Goal: Information Seeking & Learning: Learn about a topic

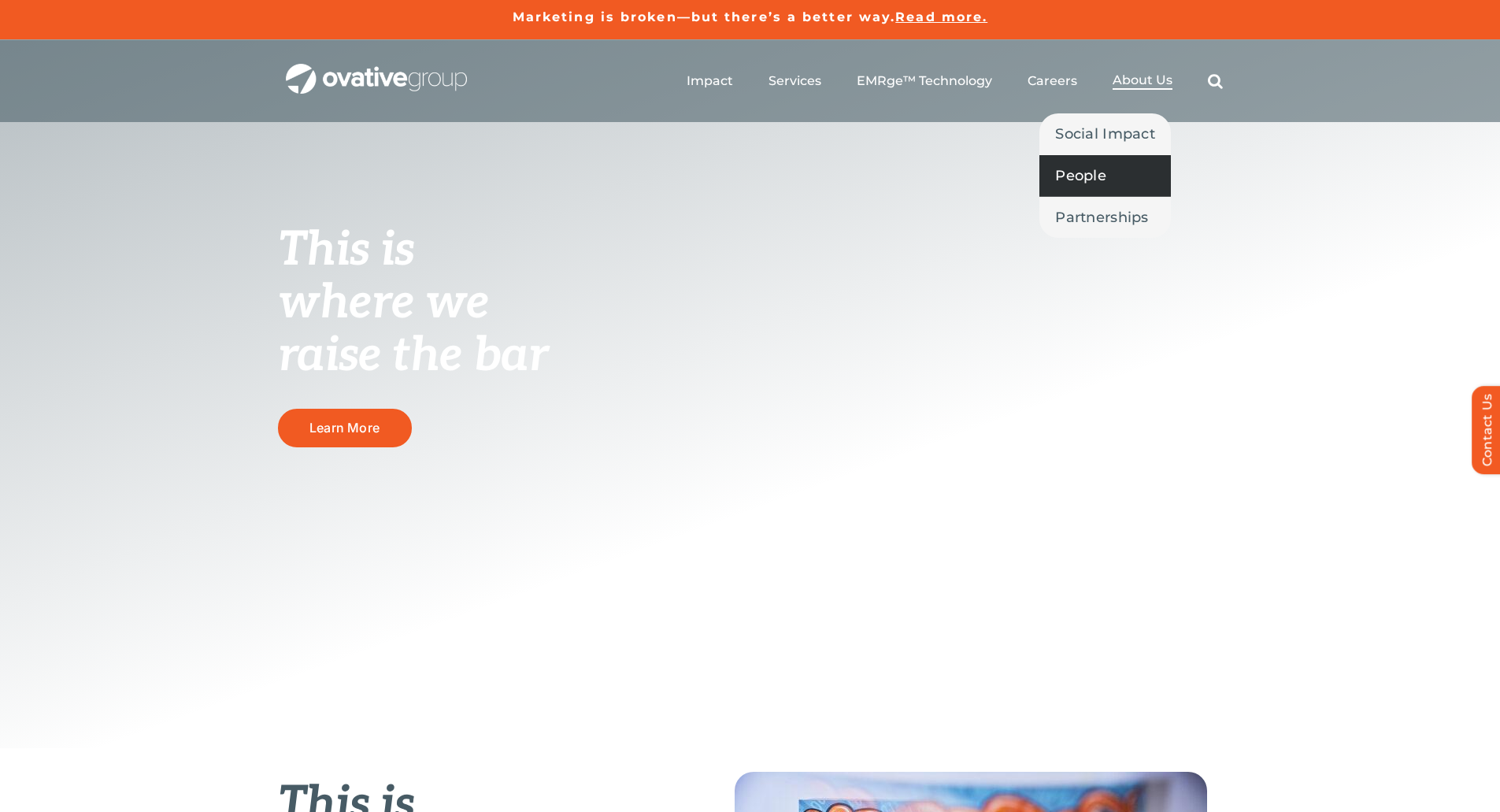
click at [1089, 176] on span "People" at bounding box center [1081, 175] width 51 height 22
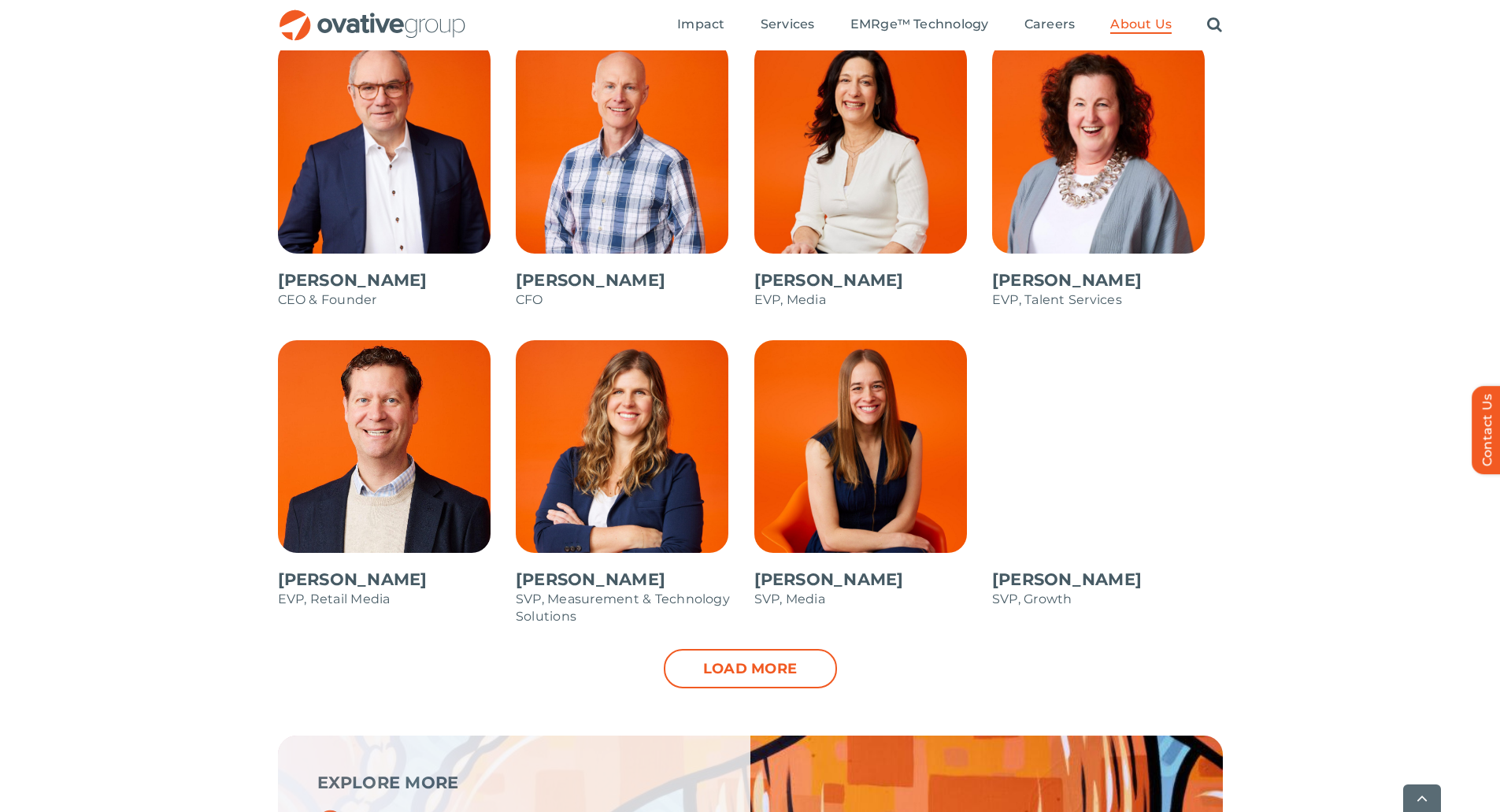
scroll to position [1417, 0]
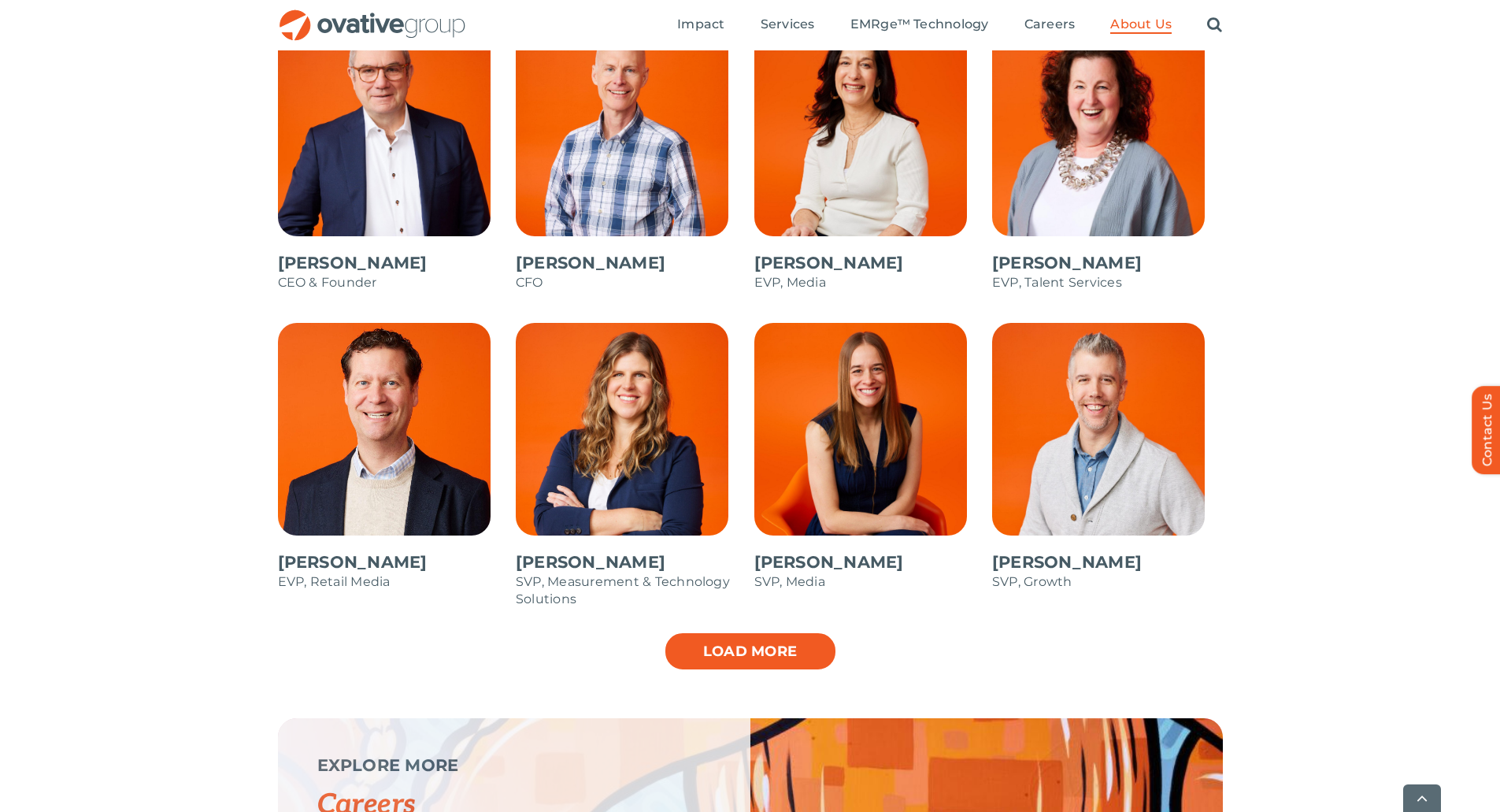
click at [764, 647] on link "Load more" at bounding box center [750, 651] width 173 height 39
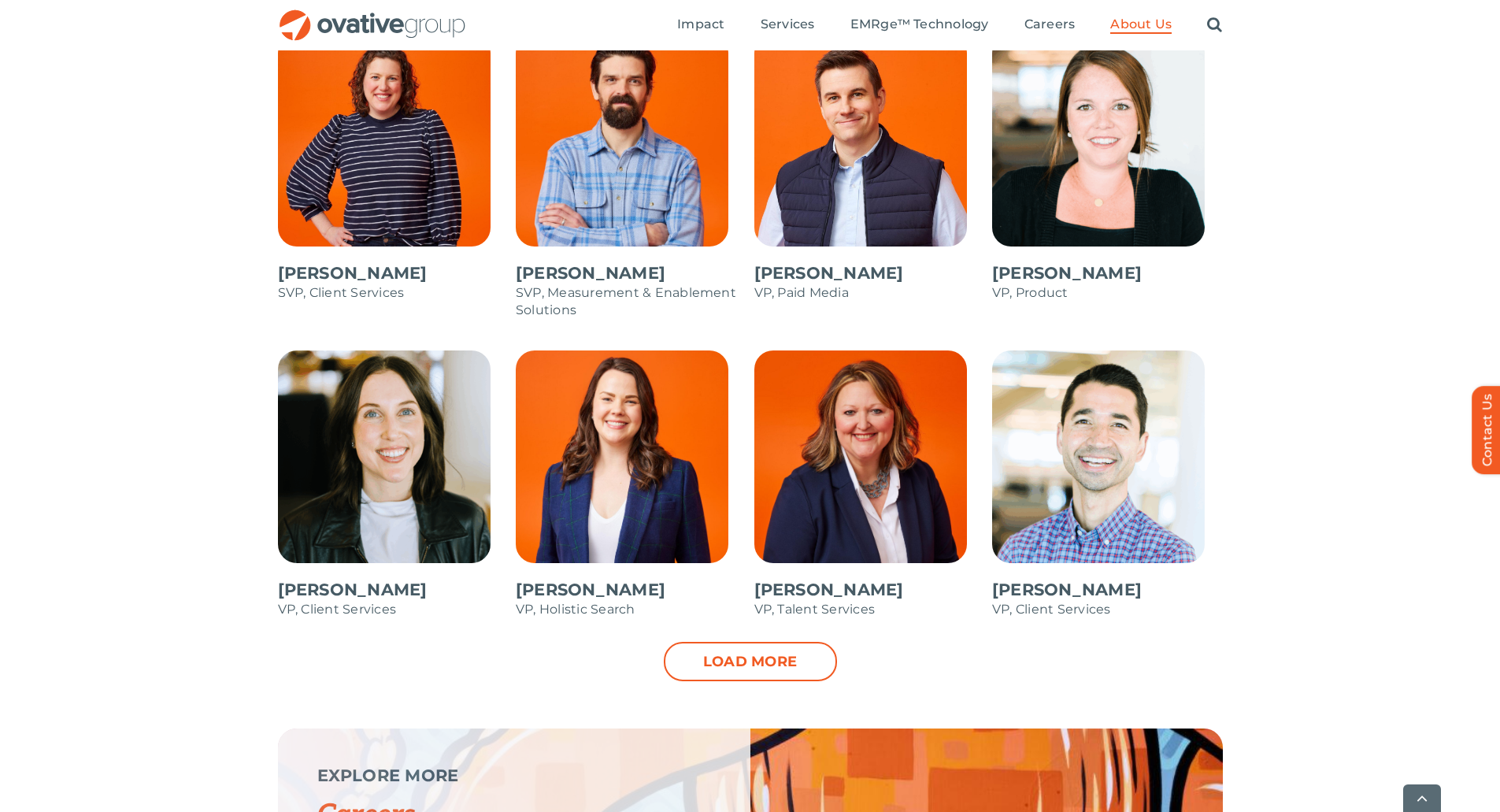
scroll to position [2047, 0]
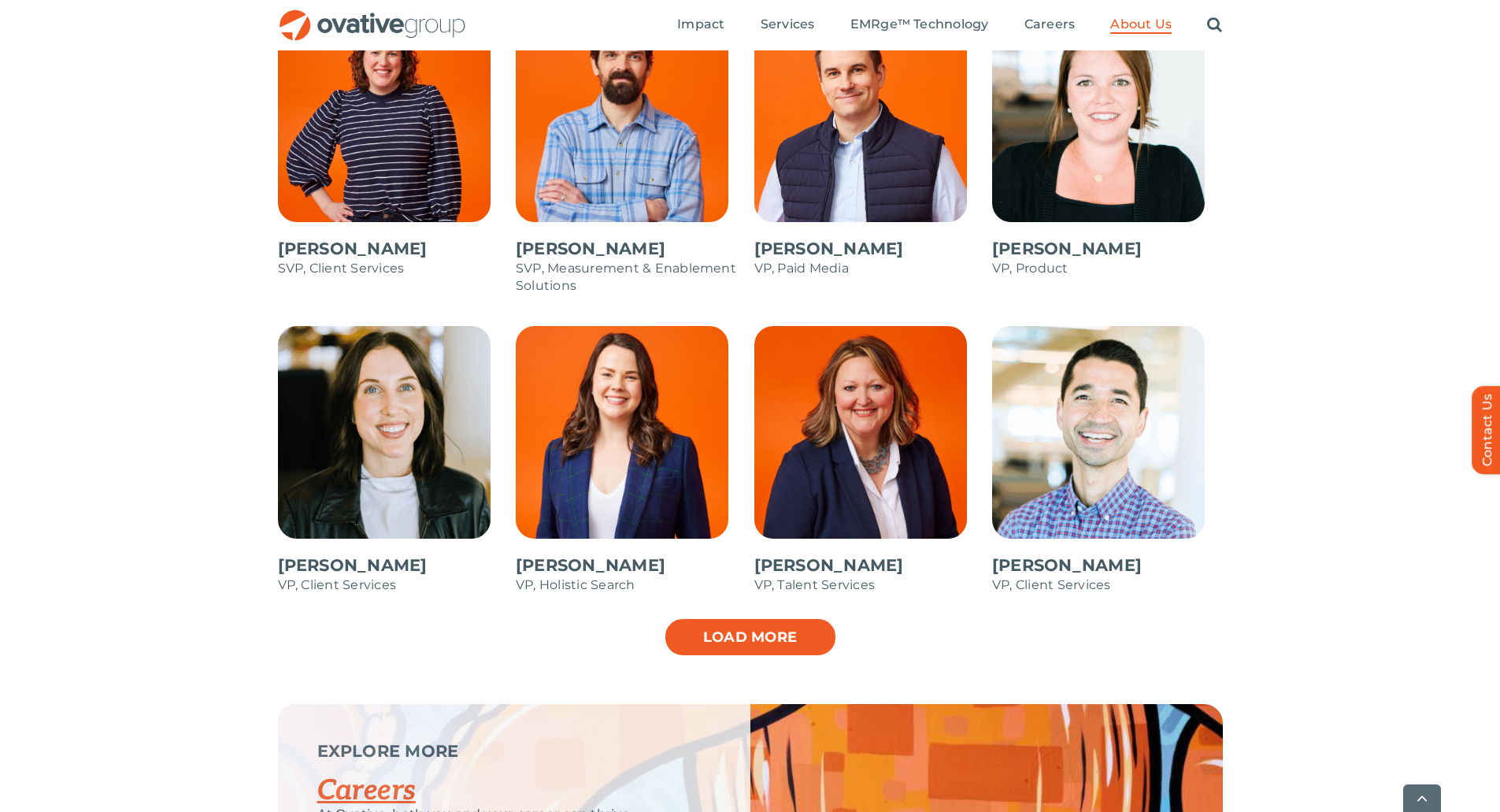
click at [776, 637] on link "Load more" at bounding box center [750, 637] width 173 height 39
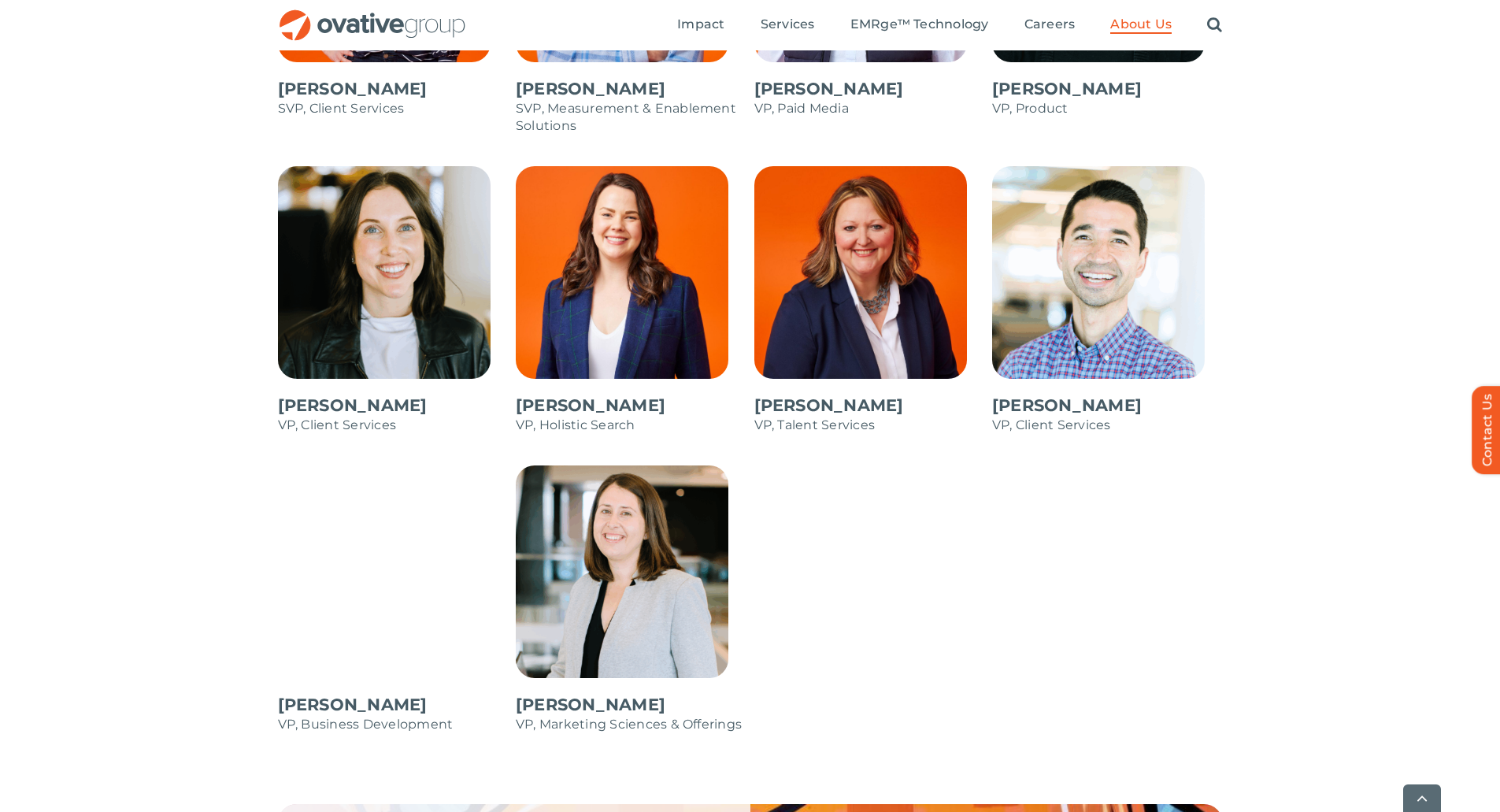
scroll to position [2283, 0]
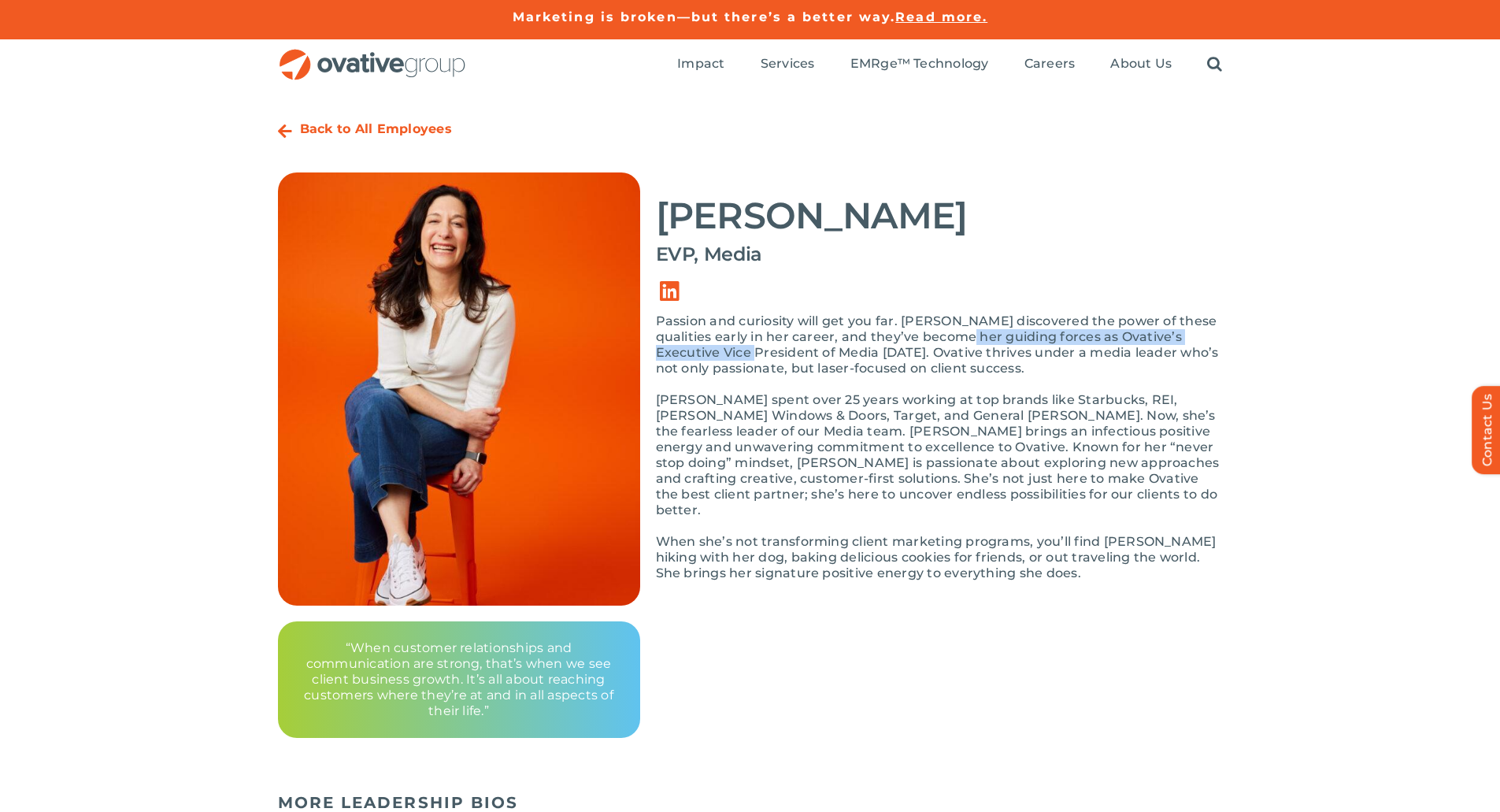
click at [965, 344] on p "Passion and curiosity will get you far. Annie discovered the power of these qua…" at bounding box center [939, 344] width 567 height 63
click at [983, 341] on p "Passion and curiosity will get you far. Annie discovered the power of these qua…" at bounding box center [939, 344] width 567 height 63
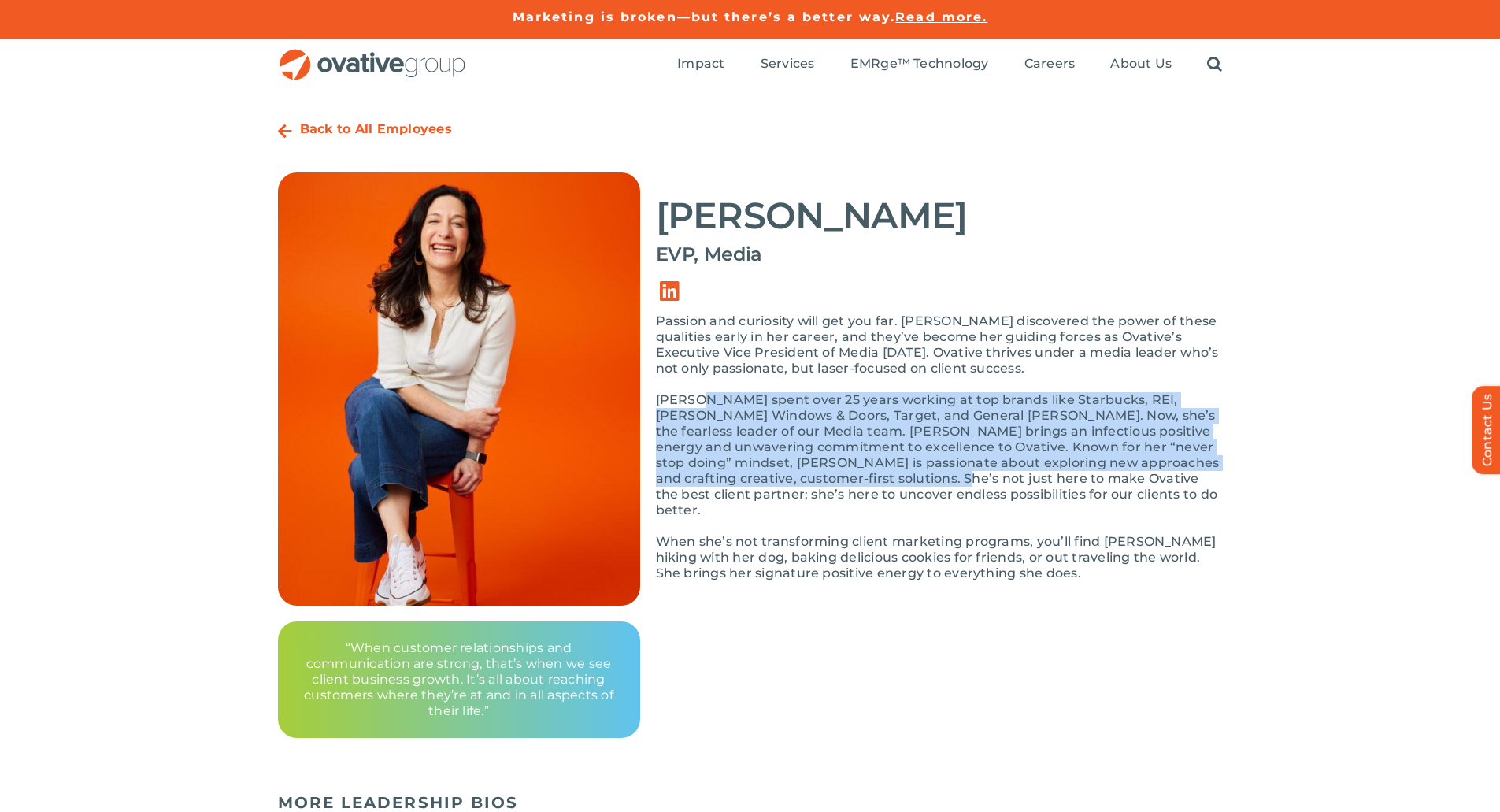
drag, startPoint x: 705, startPoint y: 398, endPoint x: 970, endPoint y: 483, distance: 278.3
click at [970, 483] on p "Annie spent over 25 years working at top brands like Starbucks, REI, Andersen W…" at bounding box center [939, 455] width 567 height 126
click at [1072, 389] on div "Passion and curiosity will get you far. Annie discovered the power of these qua…" at bounding box center [939, 455] width 567 height 283
click at [804, 408] on p "Annie spent over 25 years working at top brands like Starbucks, REI, Andersen W…" at bounding box center [939, 455] width 567 height 126
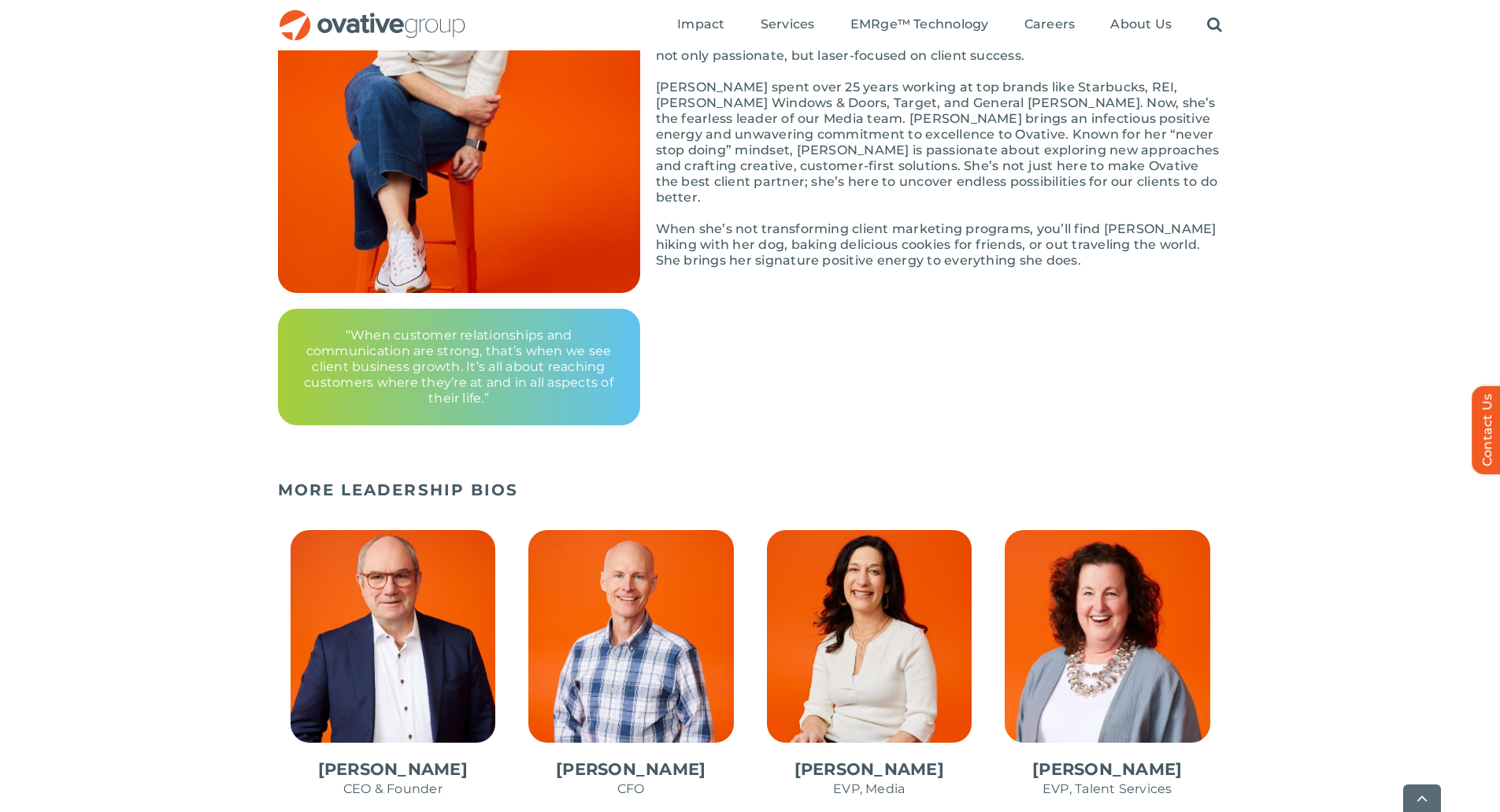
scroll to position [315, 0]
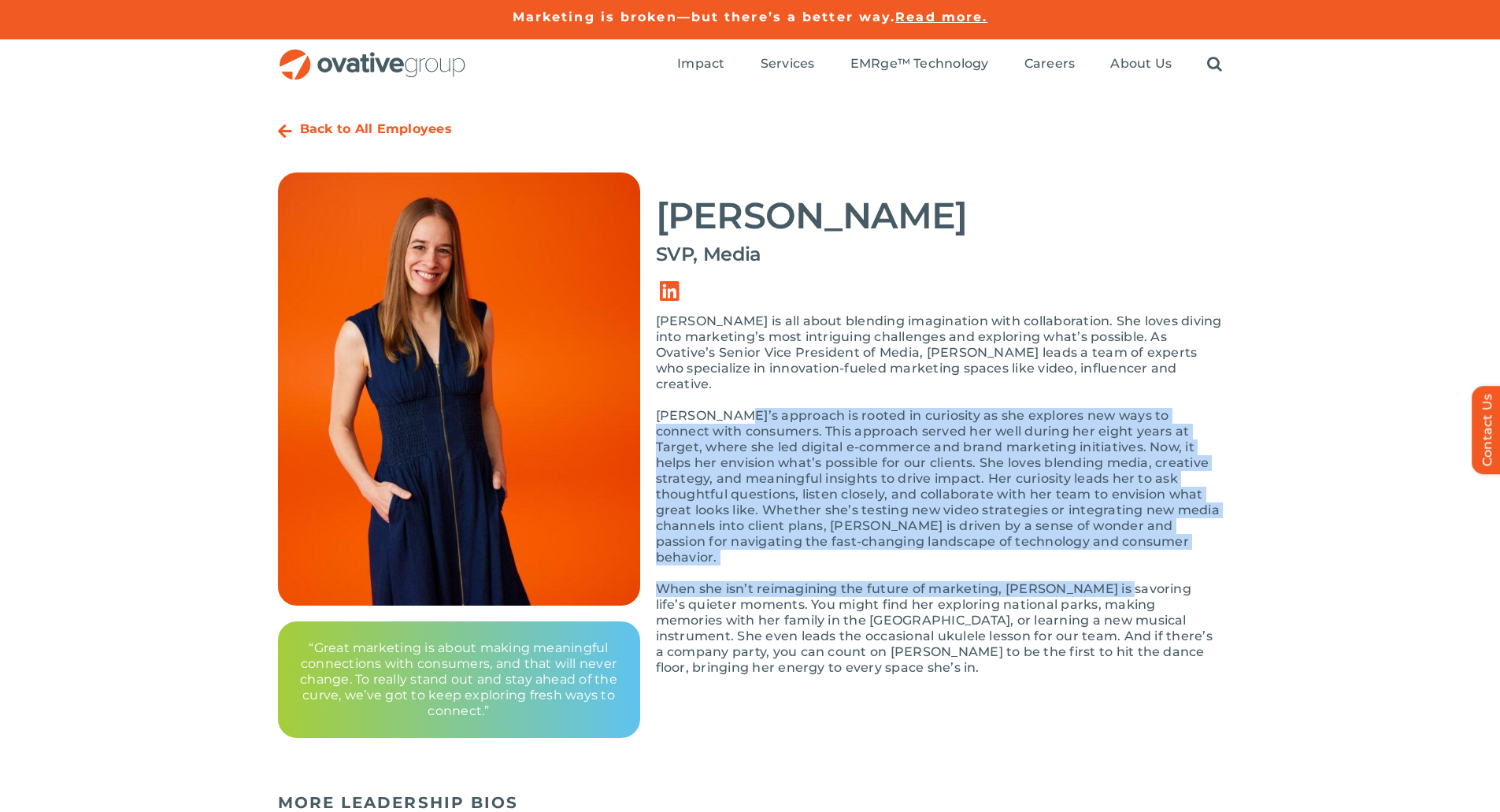
drag, startPoint x: 736, startPoint y: 402, endPoint x: 1115, endPoint y: 532, distance: 400.7
click at [1114, 539] on div "Dianne is all about blending imagination with collaboration. She loves diving i…" at bounding box center [939, 502] width 567 height 378
click at [1066, 443] on p "Dianne’s approach is rooted in curiosity as she explores new ways to connect wi…" at bounding box center [939, 486] width 567 height 158
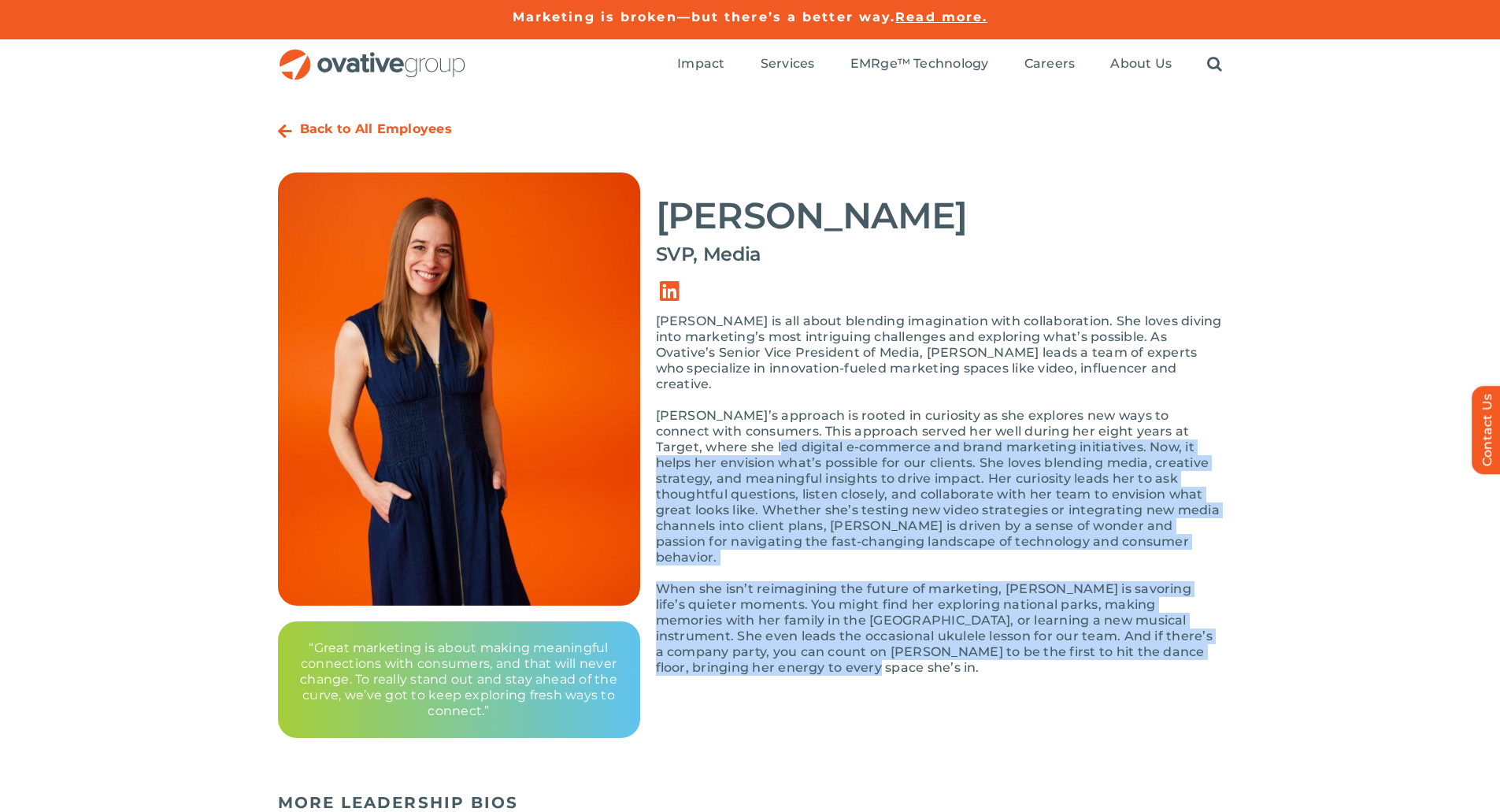
drag, startPoint x: 960, startPoint y: 438, endPoint x: 1201, endPoint y: 604, distance: 292.6
click at [1201, 614] on div "Dianne is all about blending imagination with collaboration. She loves diving i…" at bounding box center [939, 502] width 567 height 378
click at [1018, 448] on p "Dianne’s approach is rooted in curiosity as she explores new ways to connect wi…" at bounding box center [939, 486] width 567 height 158
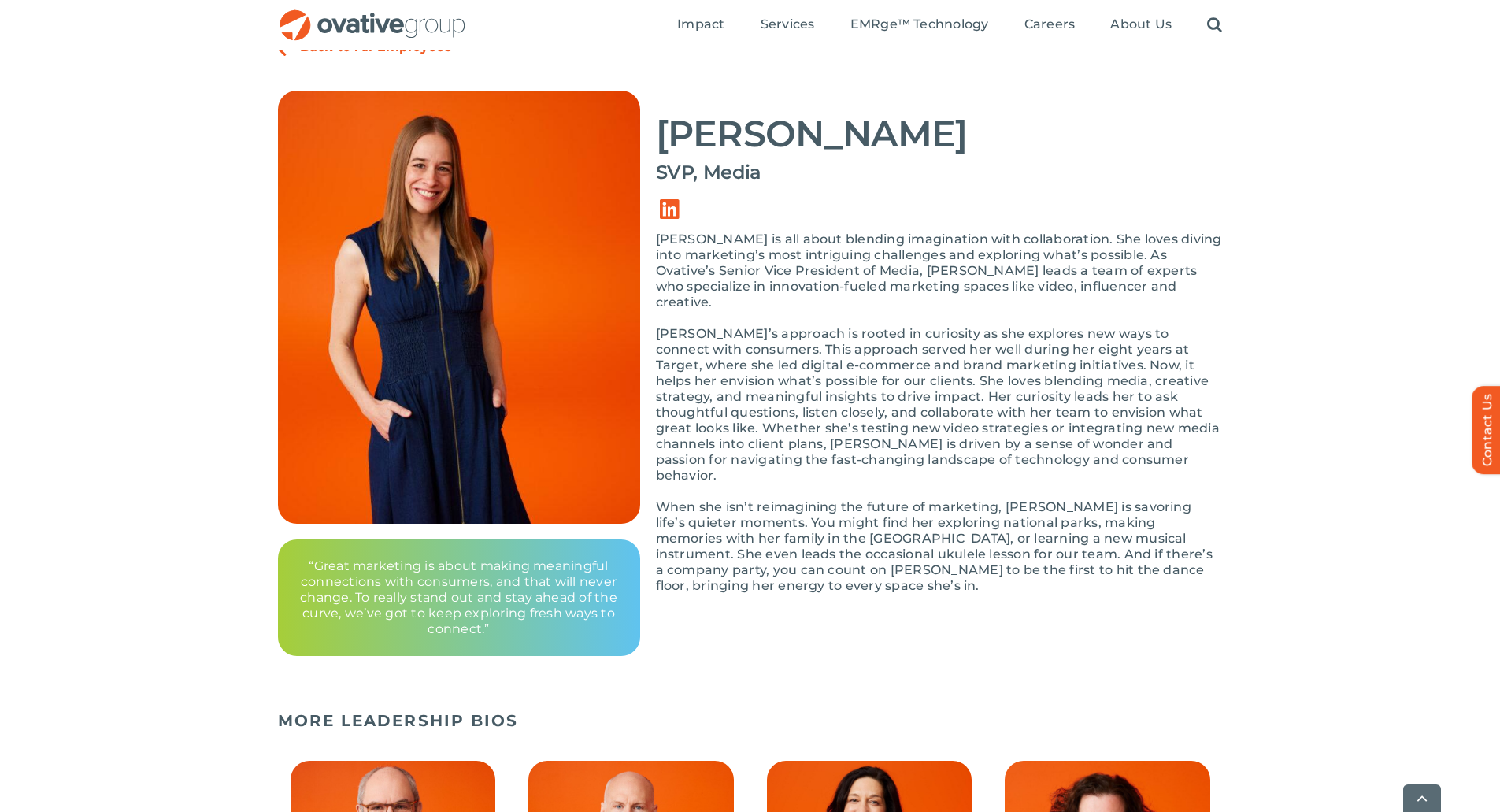
scroll to position [473, 0]
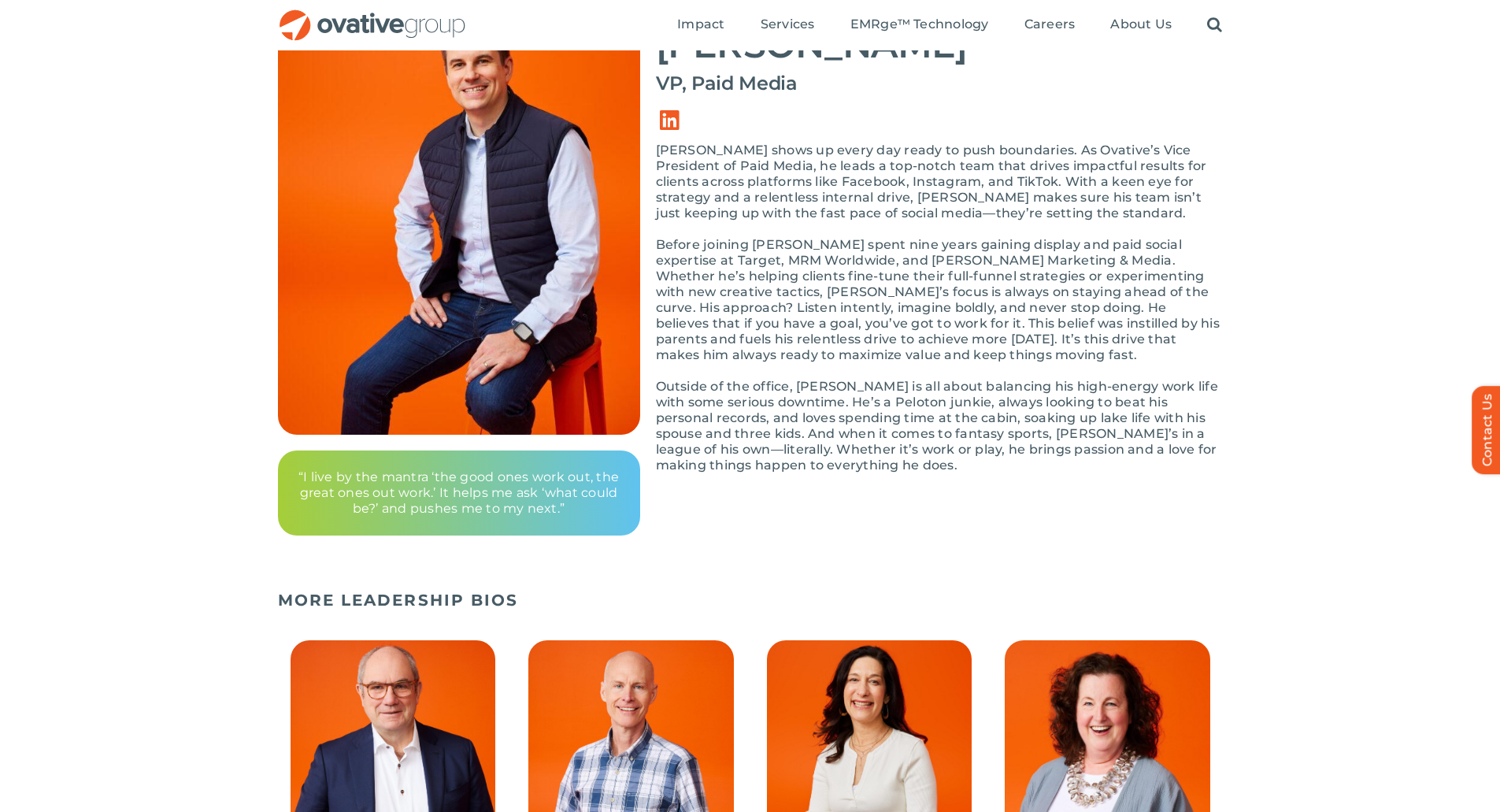
scroll to position [236, 0]
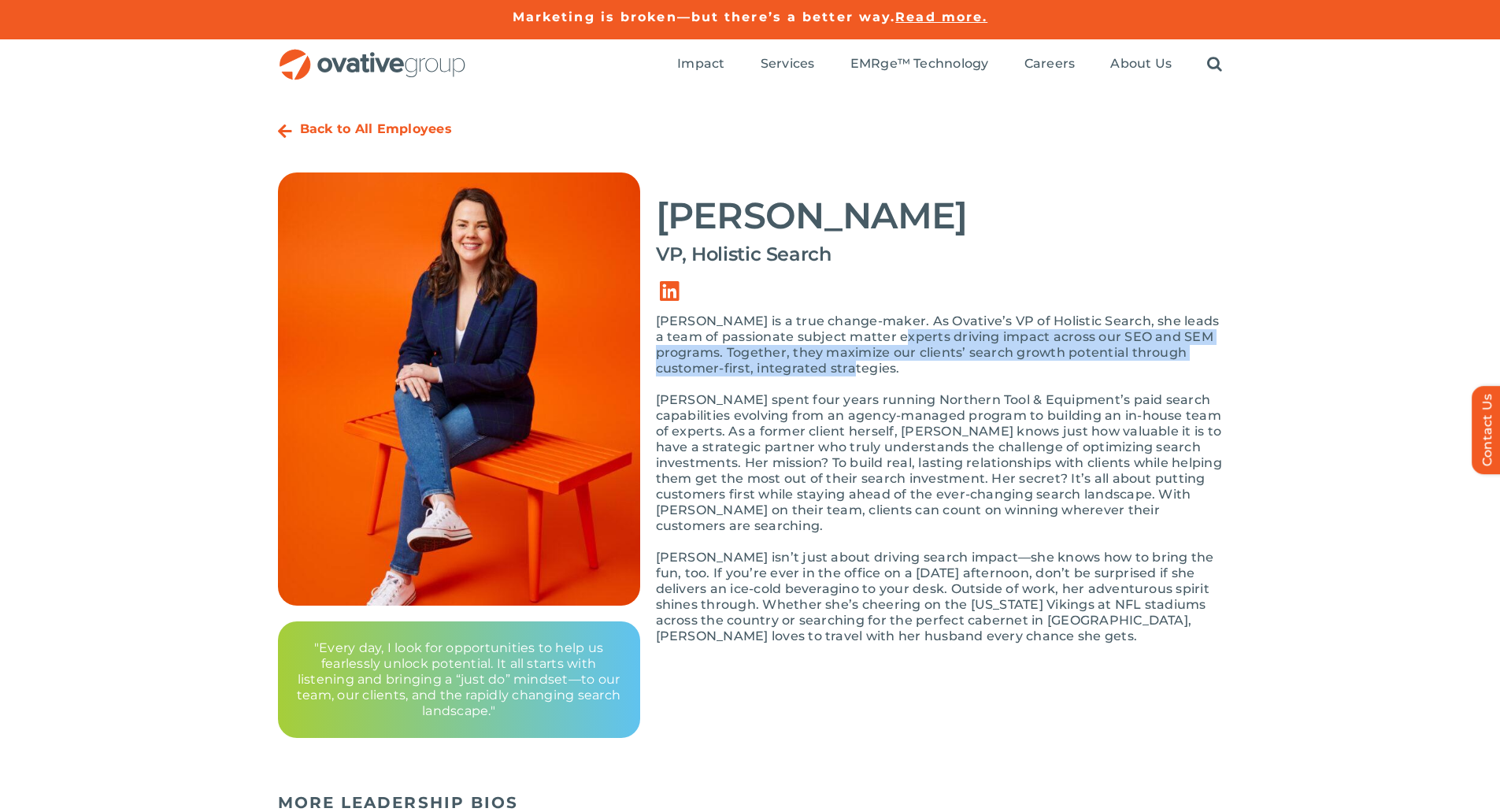
drag, startPoint x: 1152, startPoint y: 331, endPoint x: 1200, endPoint y: 365, distance: 58.8
click at [1200, 365] on p "Ericka is a true change-maker. As Ovative’s VP of Holistic Search, she leads a …" at bounding box center [939, 344] width 567 height 63
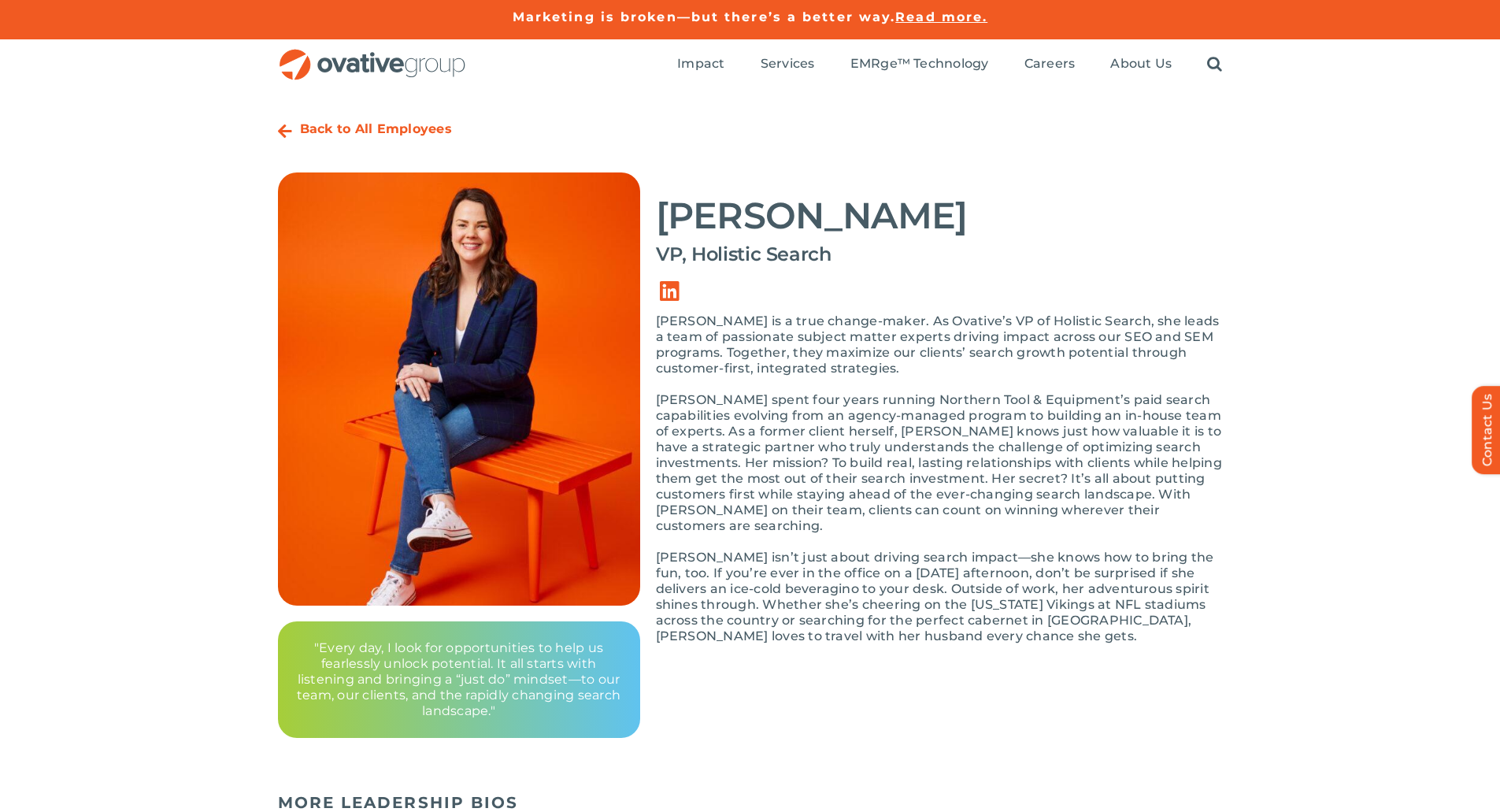
click at [940, 435] on p "Ericka spent four years running Northern Tool & Equipment’s paid search capabil…" at bounding box center [939, 463] width 567 height 142
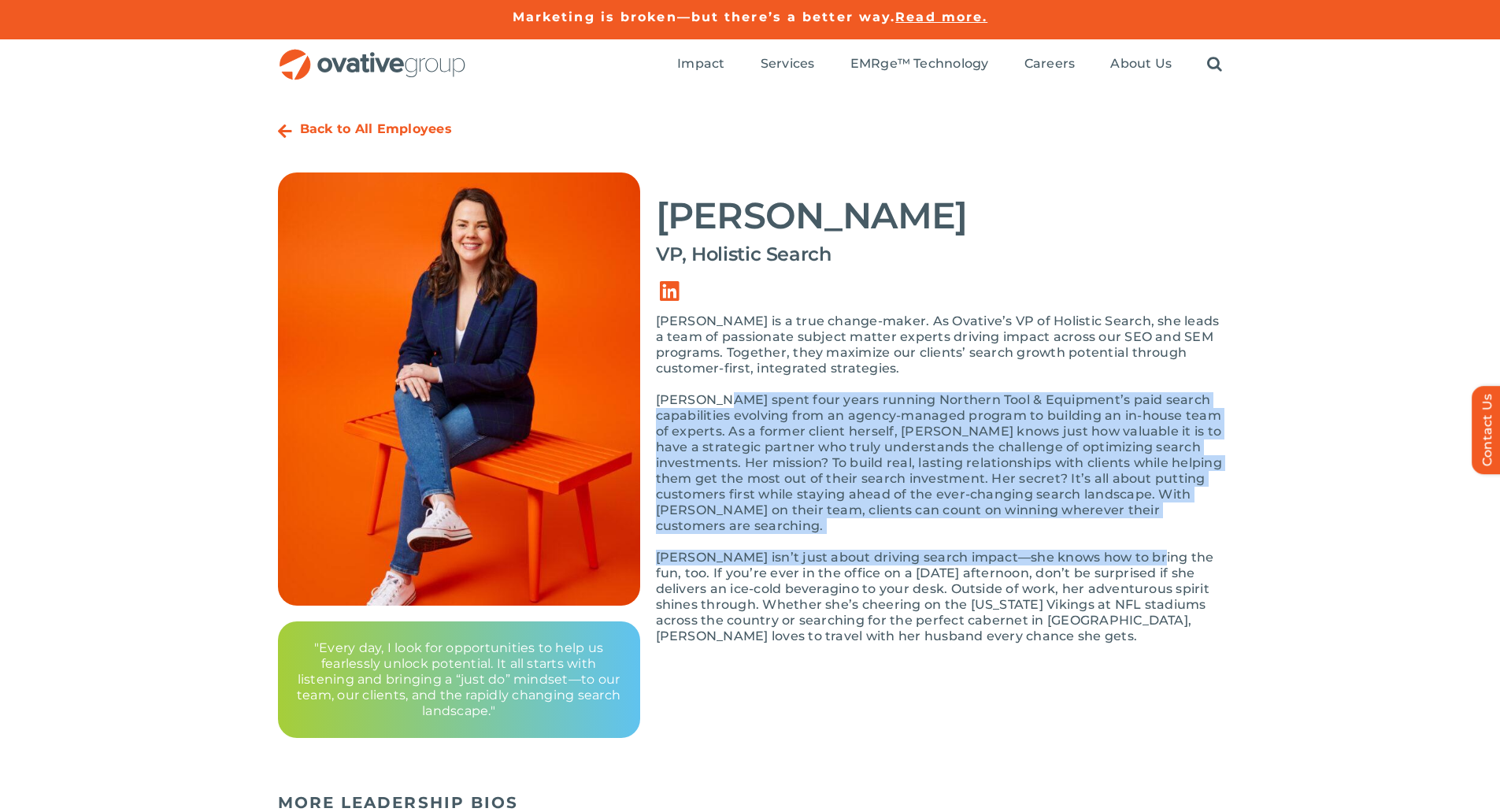
drag, startPoint x: 990, startPoint y: 397, endPoint x: 1138, endPoint y: 533, distance: 201.0
click at [1138, 534] on div "Ericka is a true change-maker. As Ovative’s VP of Holistic Search, she leads a …" at bounding box center [939, 486] width 567 height 346
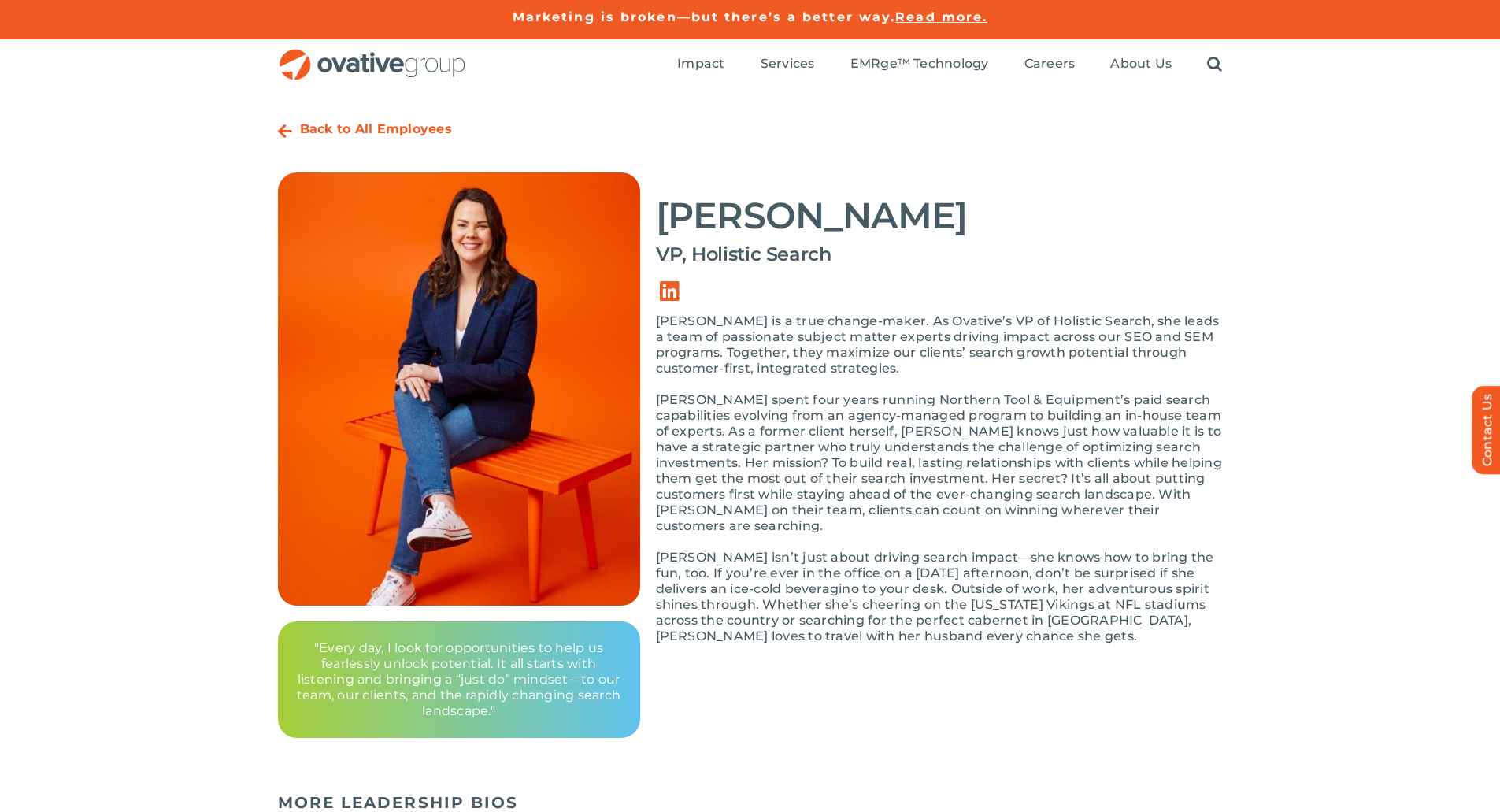
click at [941, 553] on p "Ericka isn’t just about driving search impact—she knows how to bring the fun, t…" at bounding box center [939, 597] width 567 height 95
